Goal: Task Accomplishment & Management: Manage account settings

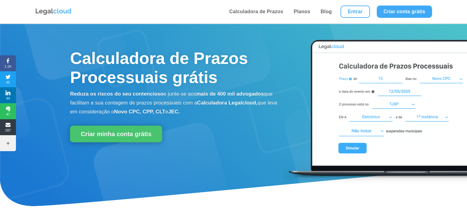
click at [371, 12] on li "Entrar" at bounding box center [355, 11] width 36 height 23
click at [366, 12] on link "Entrar" at bounding box center [354, 12] width 29 height 12
click at [363, 5] on li "Entrar" at bounding box center [355, 11] width 36 height 23
click at [363, 7] on link "Entrar" at bounding box center [354, 12] width 29 height 12
